Goal: Information Seeking & Learning: Learn about a topic

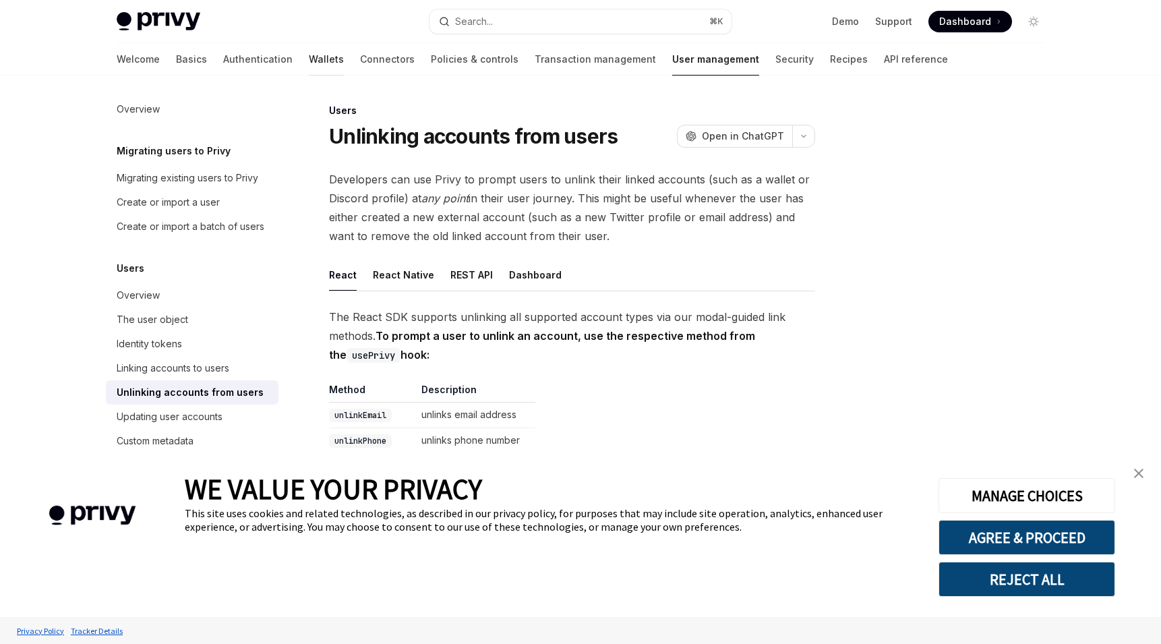
click at [309, 55] on link "Wallets" at bounding box center [326, 59] width 35 height 32
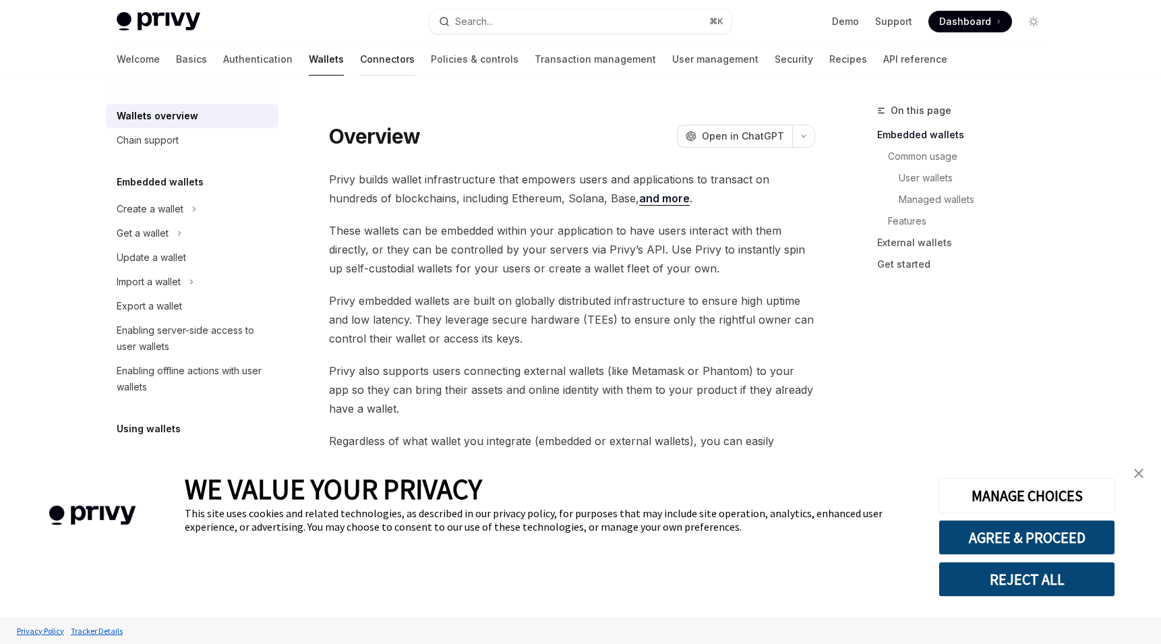
click at [360, 51] on link "Connectors" at bounding box center [387, 59] width 55 height 32
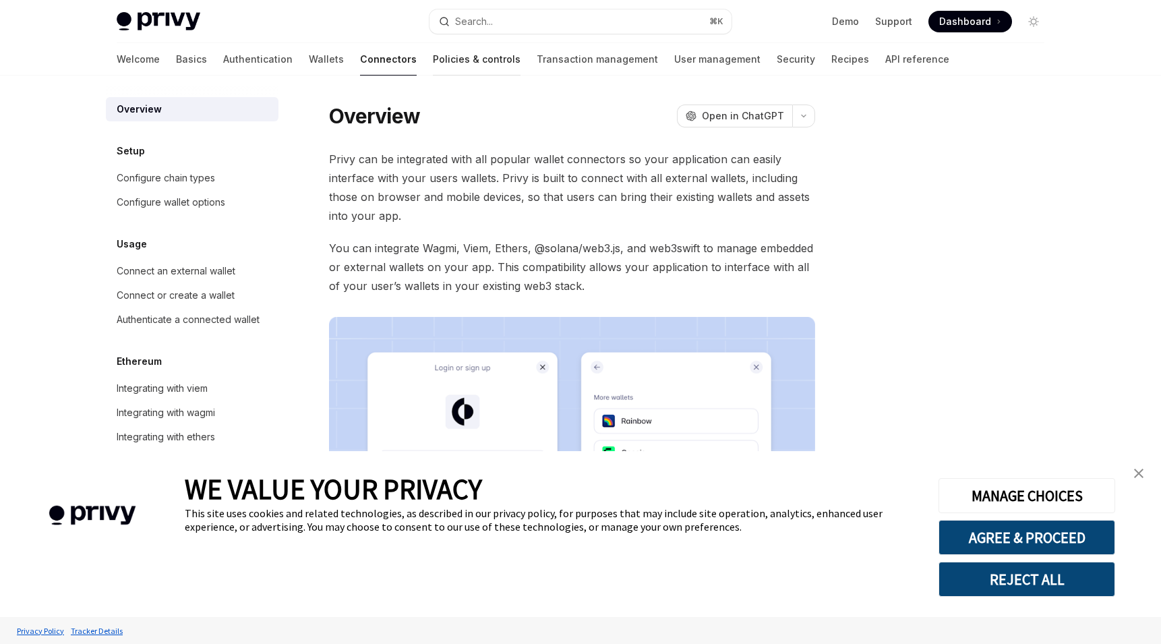
click at [433, 63] on link "Policies & controls" at bounding box center [477, 59] width 88 height 32
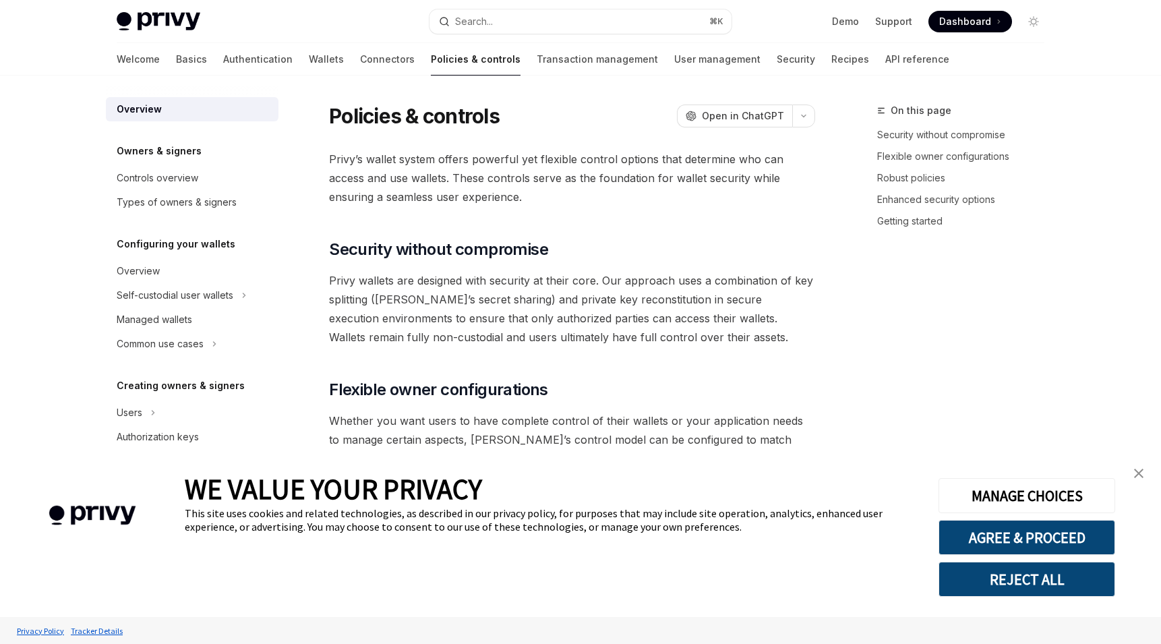
type textarea "*"
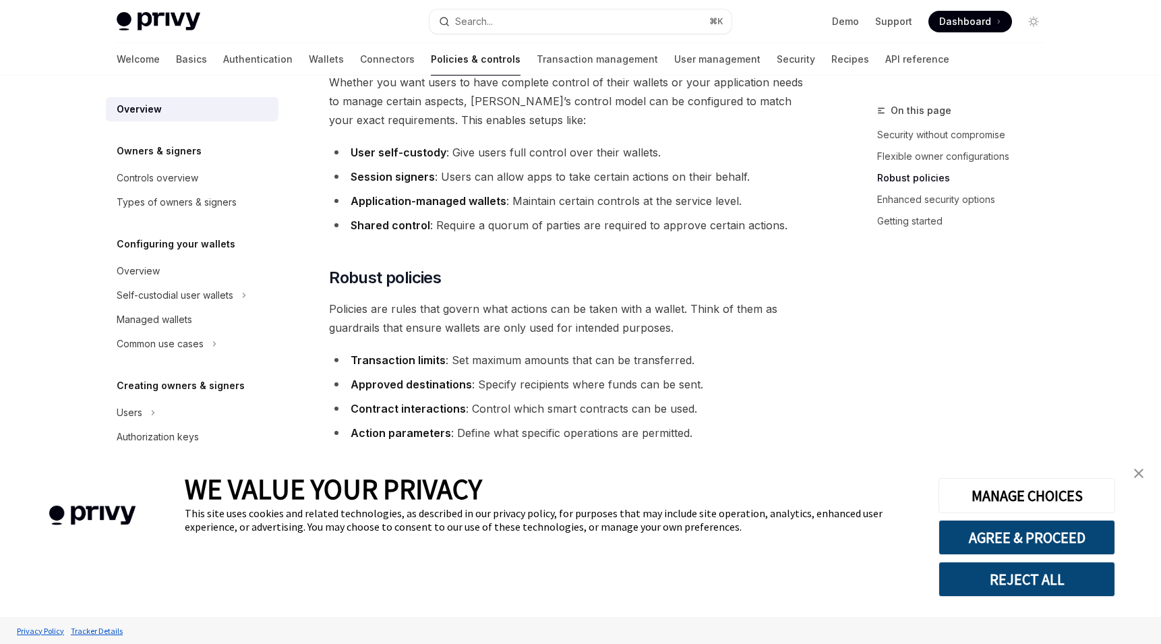
scroll to position [543, 0]
